Goal: Information Seeking & Learning: Learn about a topic

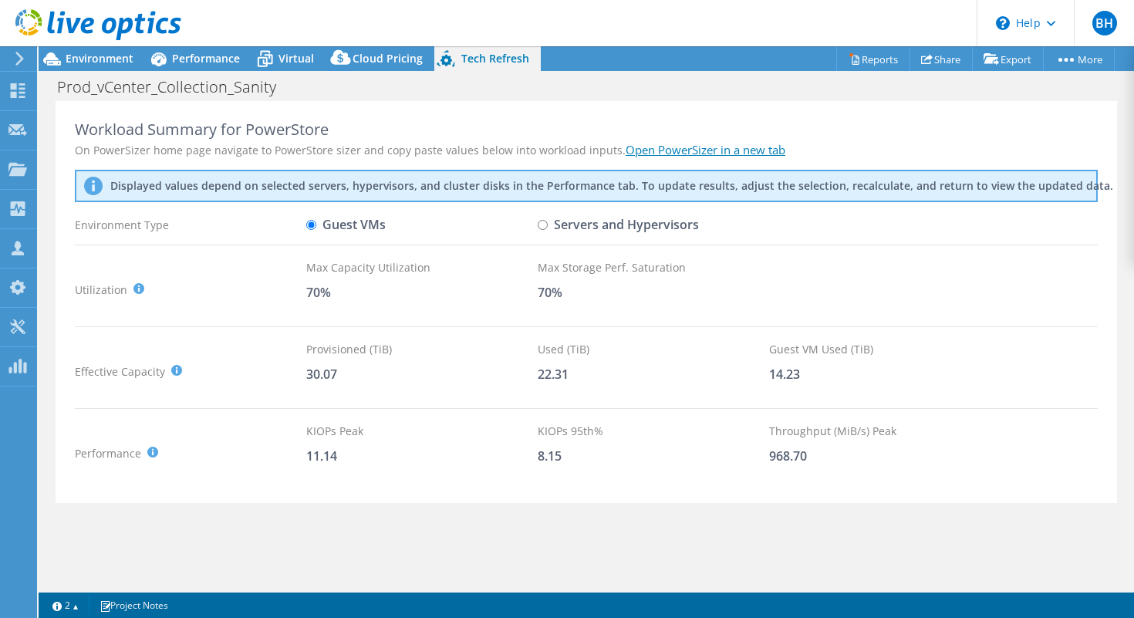
select select "USD"
click at [217, 63] on span "Performance" at bounding box center [206, 58] width 68 height 15
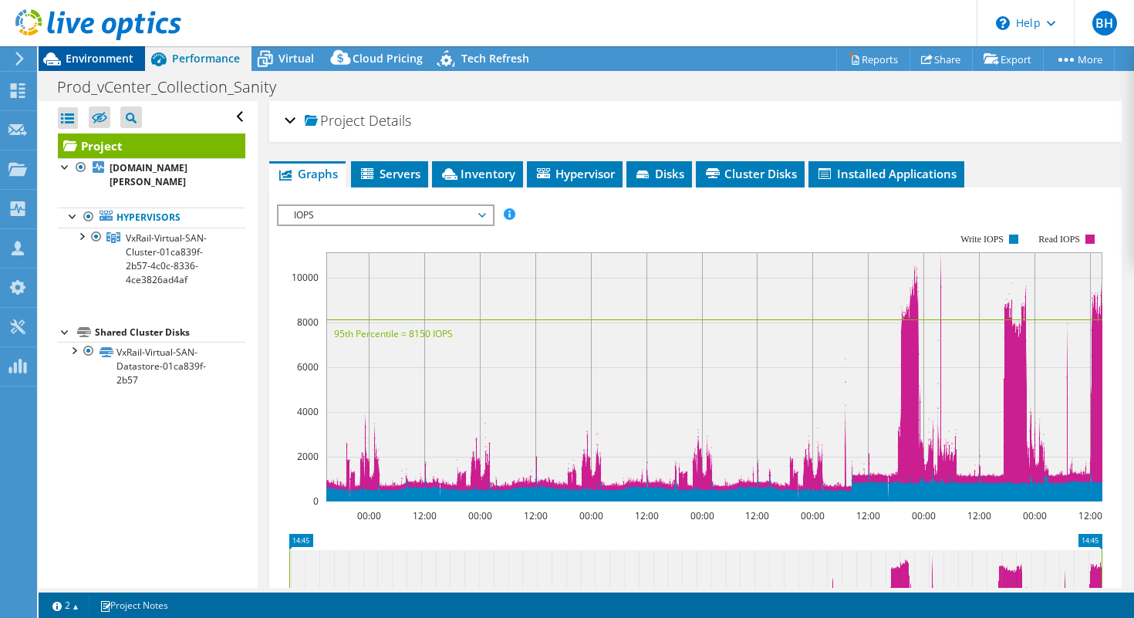
click at [88, 63] on span "Environment" at bounding box center [100, 58] width 68 height 15
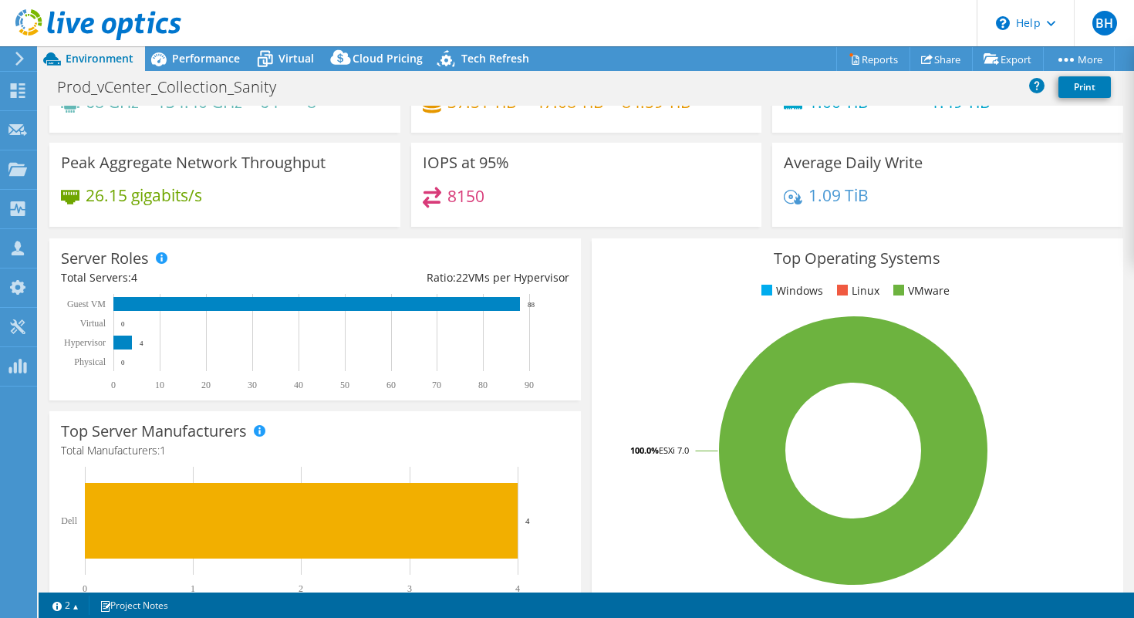
scroll to position [75, 0]
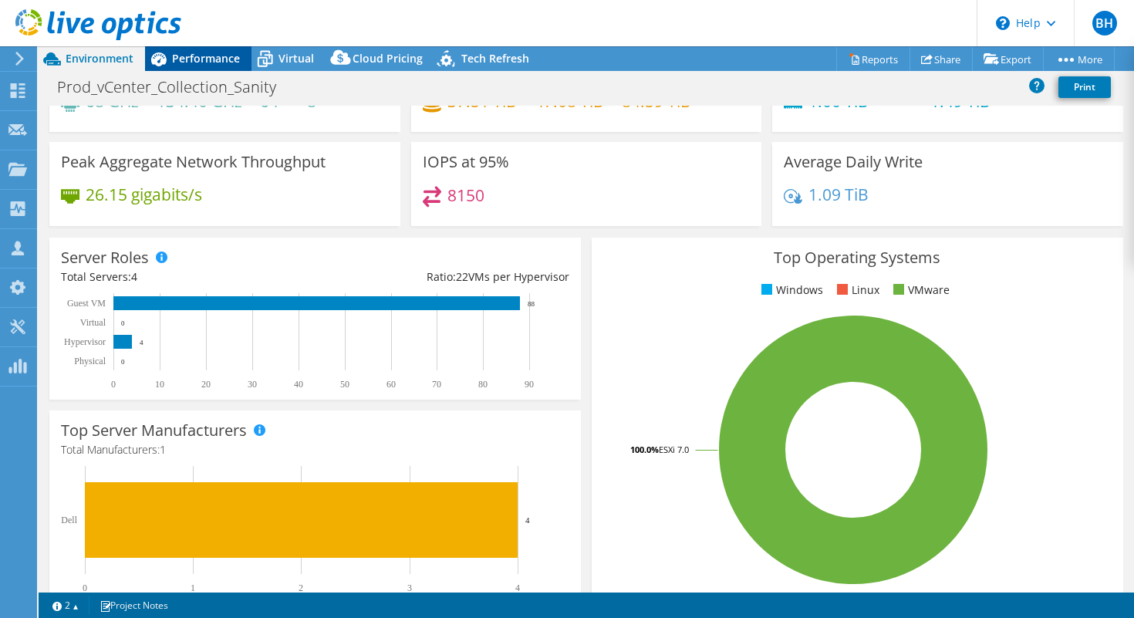
click at [212, 67] on div "Performance" at bounding box center [198, 58] width 107 height 25
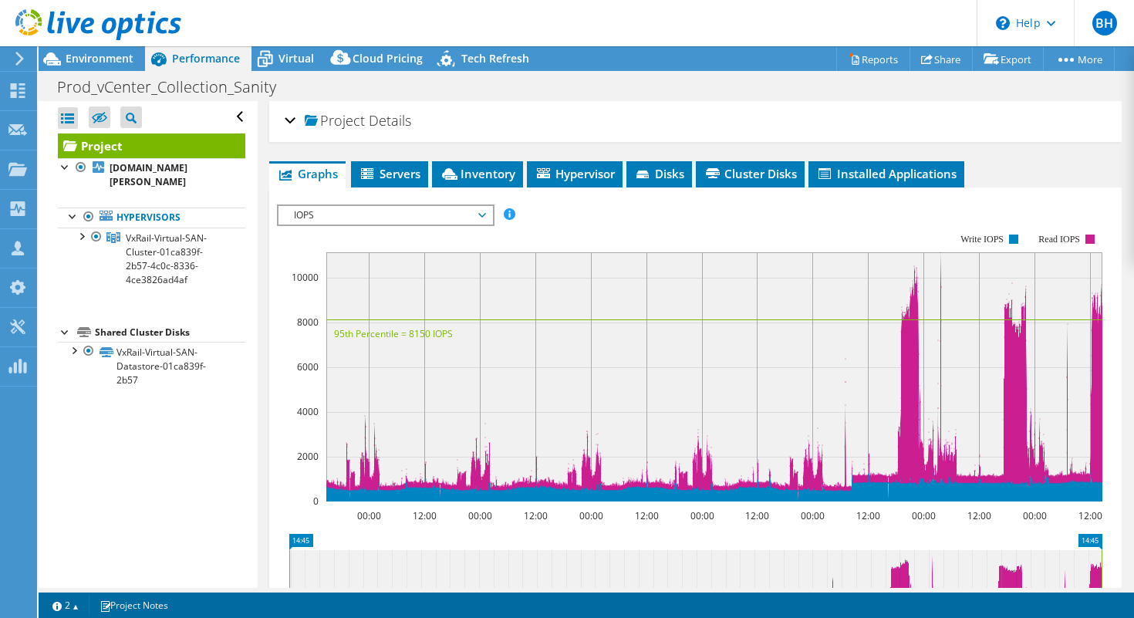
scroll to position [0, 0]
click at [744, 168] on span "Cluster Disks" at bounding box center [750, 173] width 93 height 15
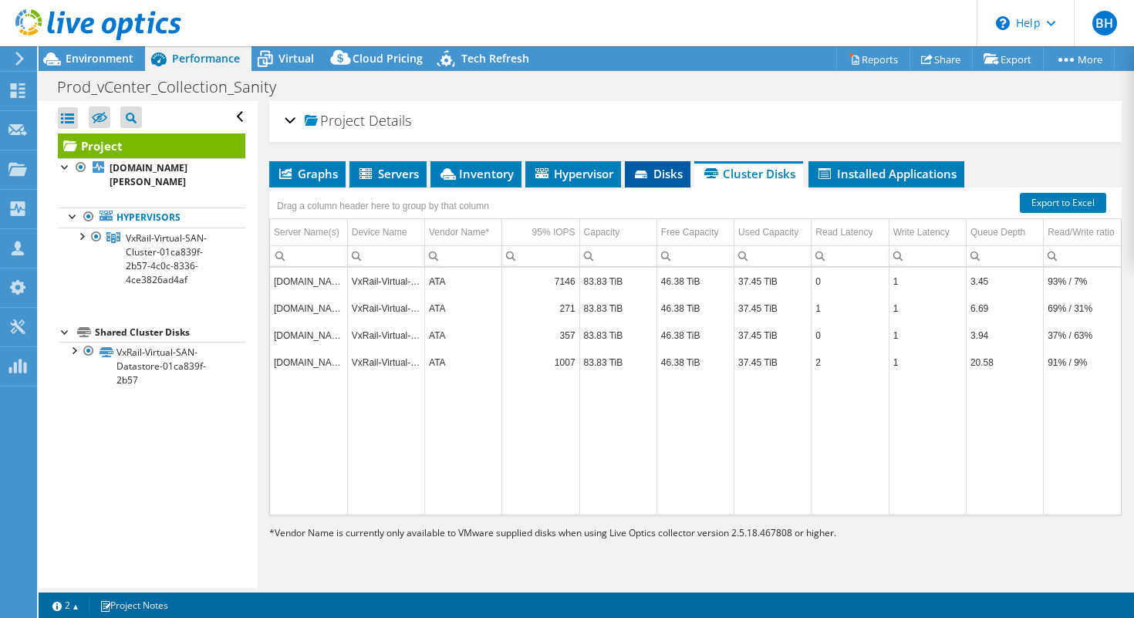
click at [661, 178] on span "Disks" at bounding box center [658, 173] width 50 height 15
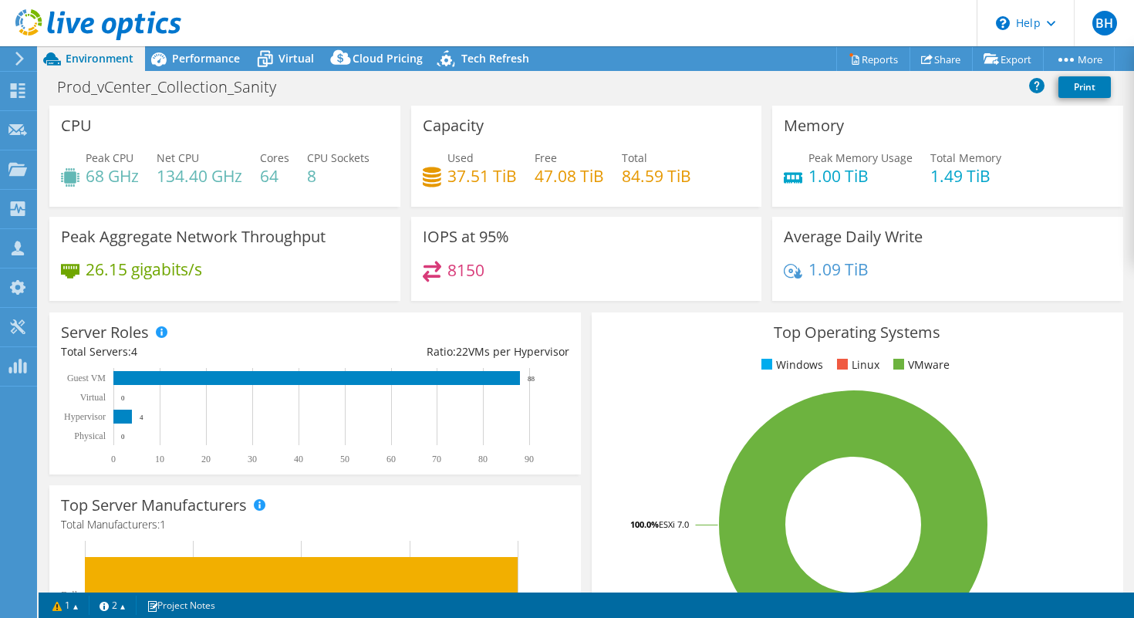
select select "USD"
click at [485, 52] on span "Tech Refresh" at bounding box center [496, 58] width 68 height 15
